Goal: Task Accomplishment & Management: Use online tool/utility

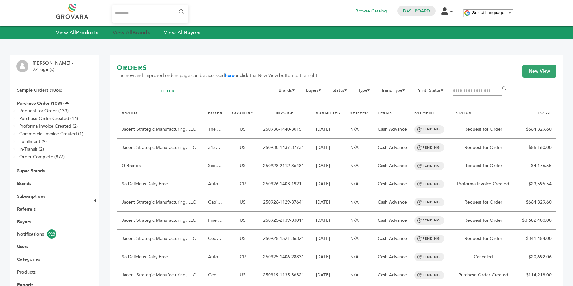
click at [138, 33] on strong "Brands" at bounding box center [140, 32] width 17 height 7
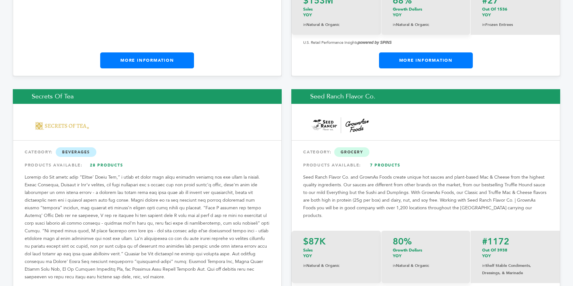
scroll to position [9360, 0]
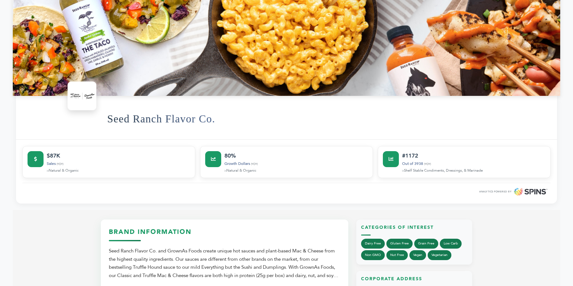
scroll to position [128, 0]
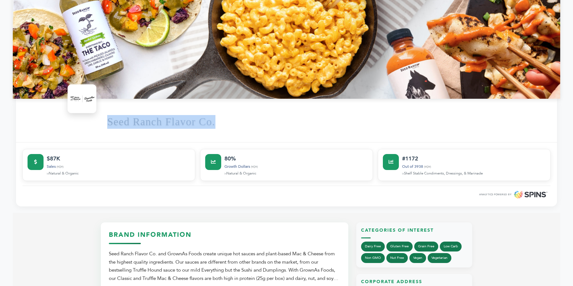
drag, startPoint x: 226, startPoint y: 119, endPoint x: 102, endPoint y: 125, distance: 124.3
click at [102, 125] on div "Seed Ranch Flavor Co." at bounding box center [286, 121] width 541 height 44
copy h1 "Seed Ranch Flavor Co."
click at [102, 125] on div "Seed Ranch Flavor Co." at bounding box center [286, 121] width 541 height 44
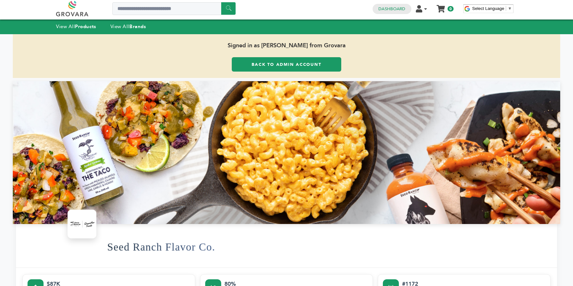
scroll to position [0, 0]
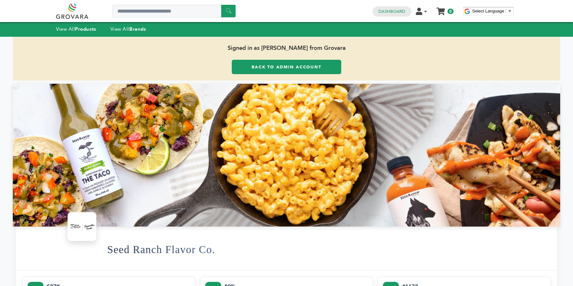
click at [317, 64] on link "Back to Admin Account" at bounding box center [286, 67] width 109 height 14
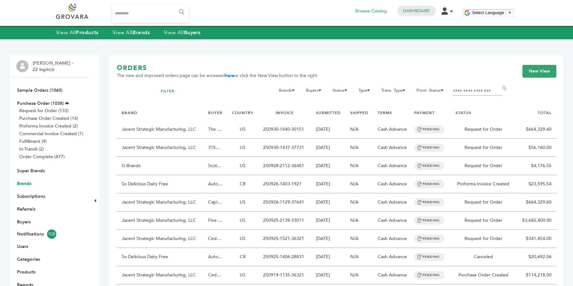
click at [26, 182] on link "Brands" at bounding box center [24, 184] width 14 height 6
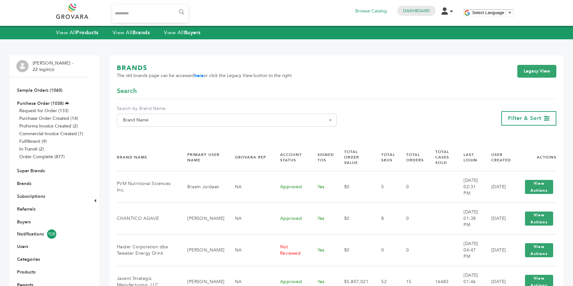
click at [140, 124] on span "Brand Name" at bounding box center [226, 120] width 213 height 9
click at [141, 132] on input "Search" at bounding box center [226, 132] width 217 height 8
paste input "**********"
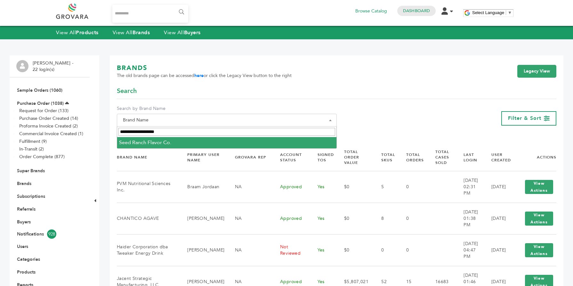
type input "**********"
select select "**********"
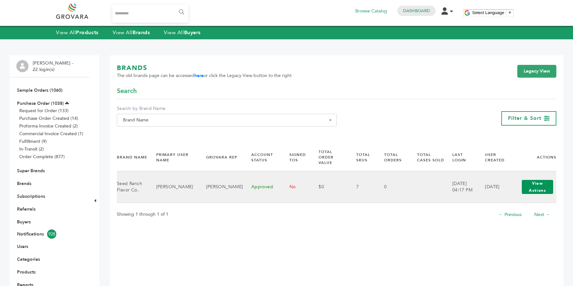
click at [540, 180] on button "View Actions" at bounding box center [537, 187] width 31 height 14
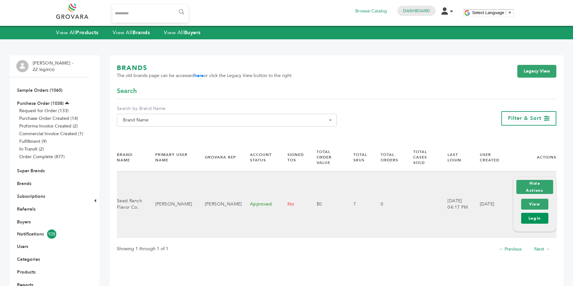
click at [539, 220] on link "Login" at bounding box center [534, 218] width 27 height 11
